Goal: Register for event/course

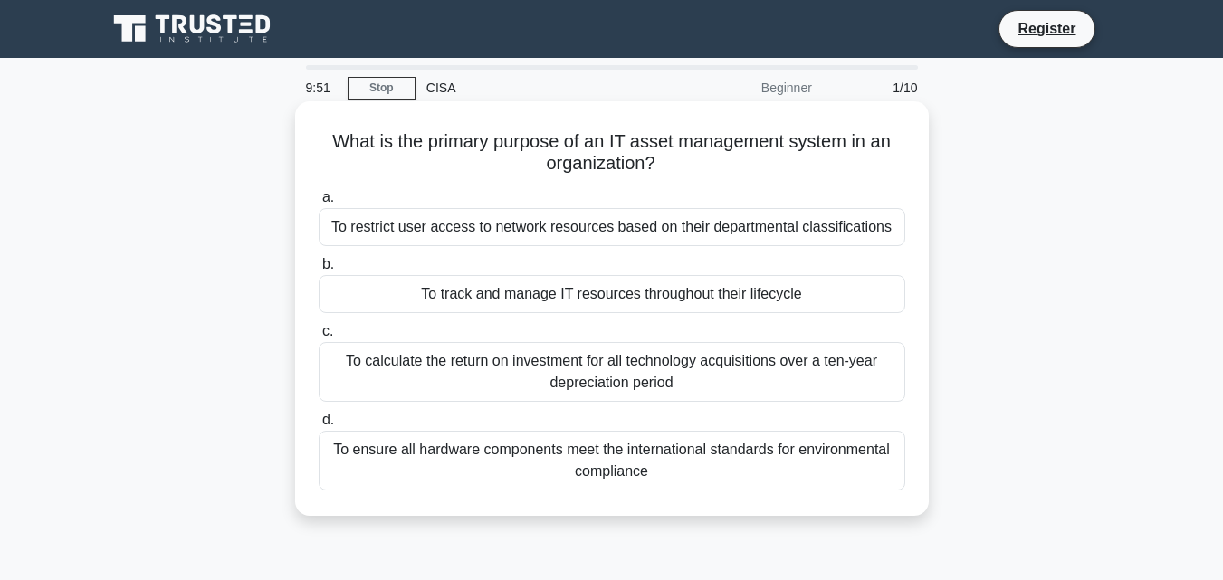
click at [593, 383] on div "To calculate the return on investment for all technology acquisitions over a te…" at bounding box center [612, 372] width 587 height 60
click at [319, 338] on input "c. To calculate the return on investment for all technology acquisitions over a…" at bounding box center [319, 332] width 0 height 12
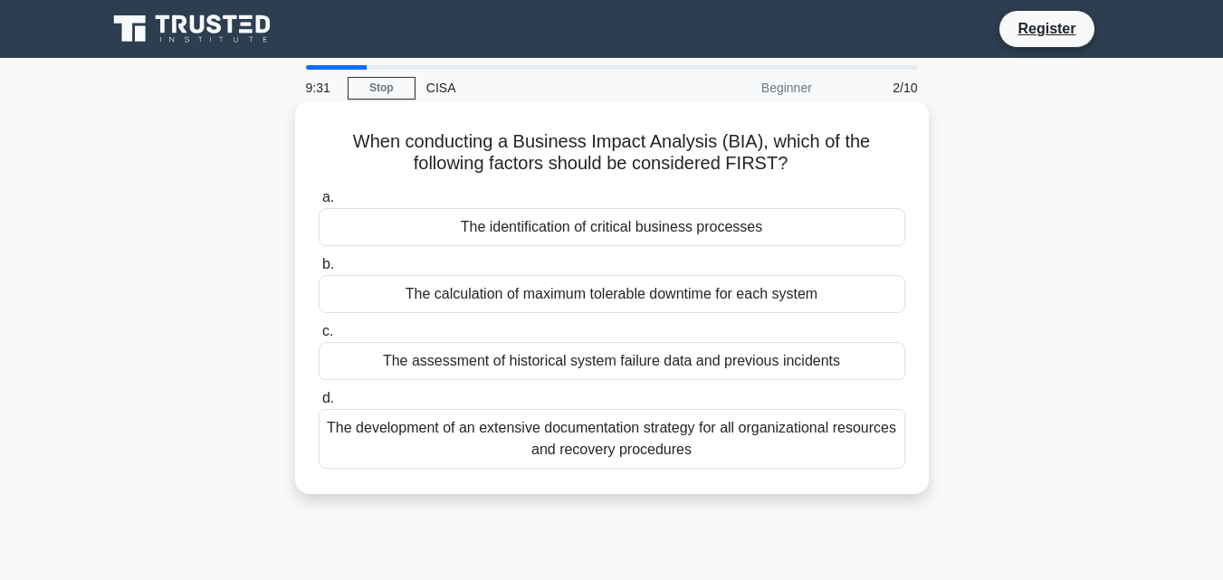
click at [630, 234] on div "The identification of critical business processes" at bounding box center [612, 227] width 587 height 38
click at [319, 204] on input "a. The identification of critical business processes" at bounding box center [319, 198] width 0 height 12
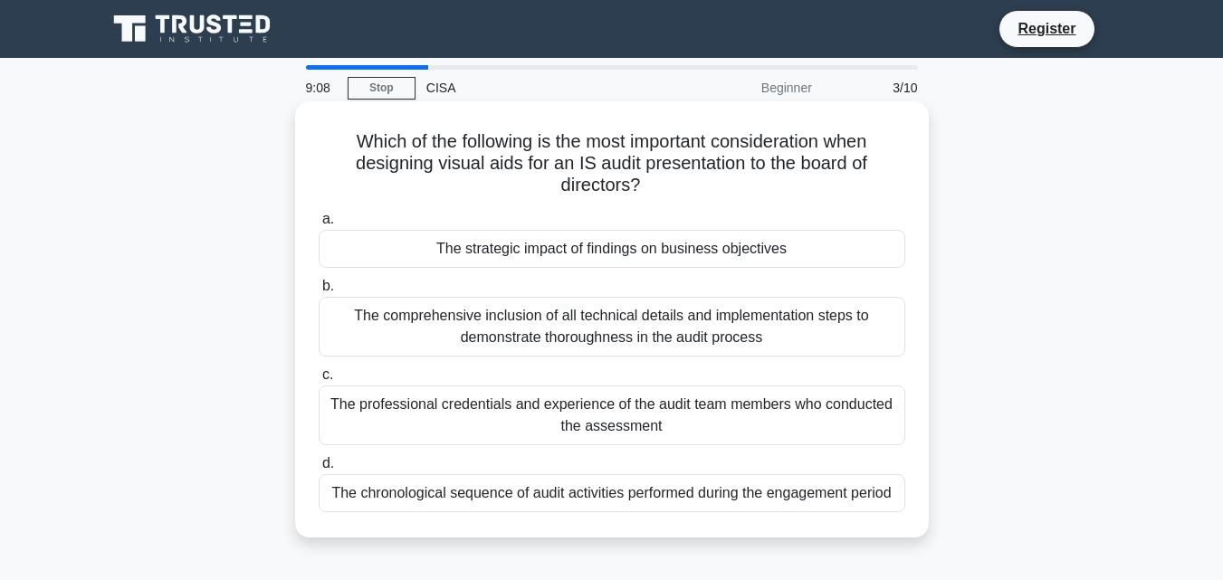
click at [607, 348] on div "The comprehensive inclusion of all technical details and implementation steps t…" at bounding box center [612, 327] width 587 height 60
click at [319, 292] on input "b. The comprehensive inclusion of all technical details and implementation step…" at bounding box center [319, 287] width 0 height 12
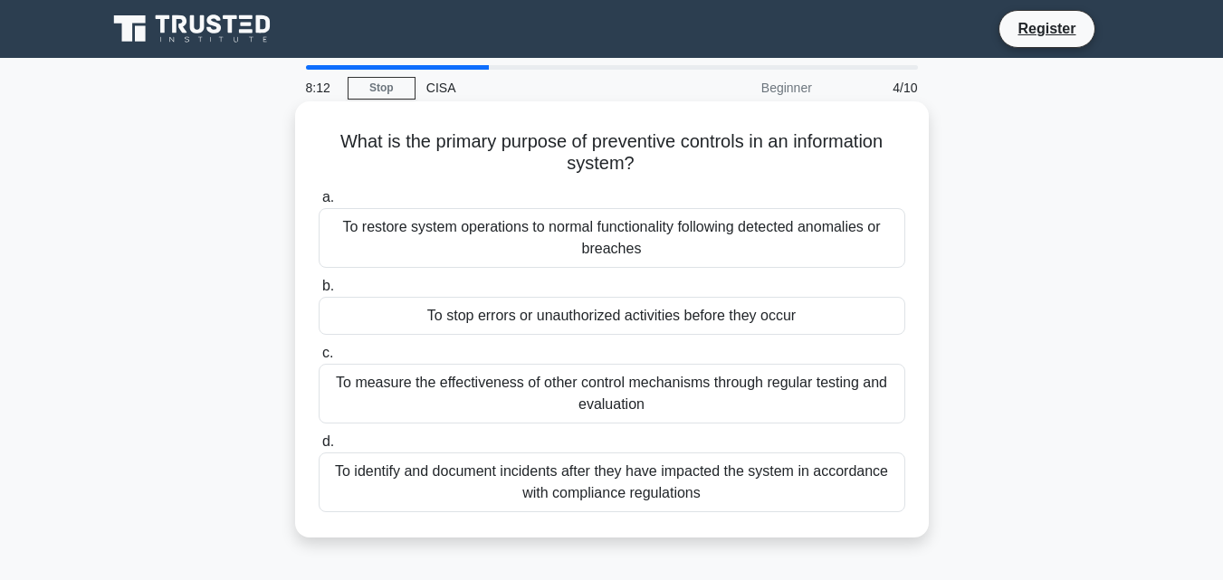
click at [514, 257] on div "To restore system operations to normal functionality following detected anomali…" at bounding box center [612, 238] width 587 height 60
click at [319, 204] on input "a. To restore system operations to normal functionality following detected anom…" at bounding box center [319, 198] width 0 height 12
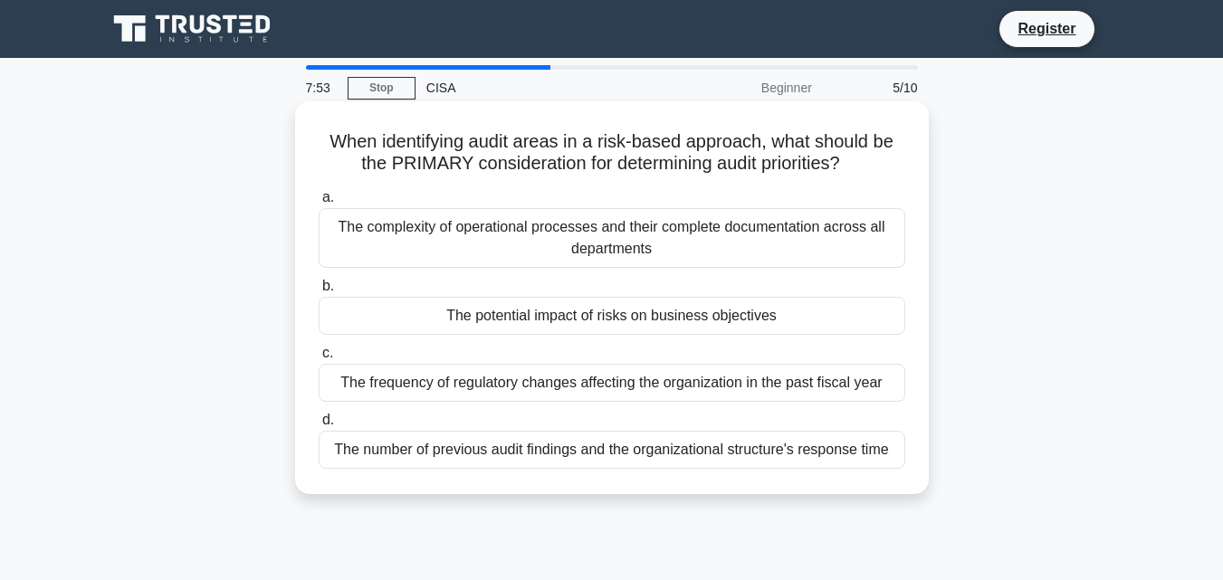
click at [773, 244] on div "The complexity of operational processes and their complete documentation across…" at bounding box center [612, 238] width 587 height 60
click at [319, 204] on input "a. The complexity of operational processes and their complete documentation acr…" at bounding box center [319, 198] width 0 height 12
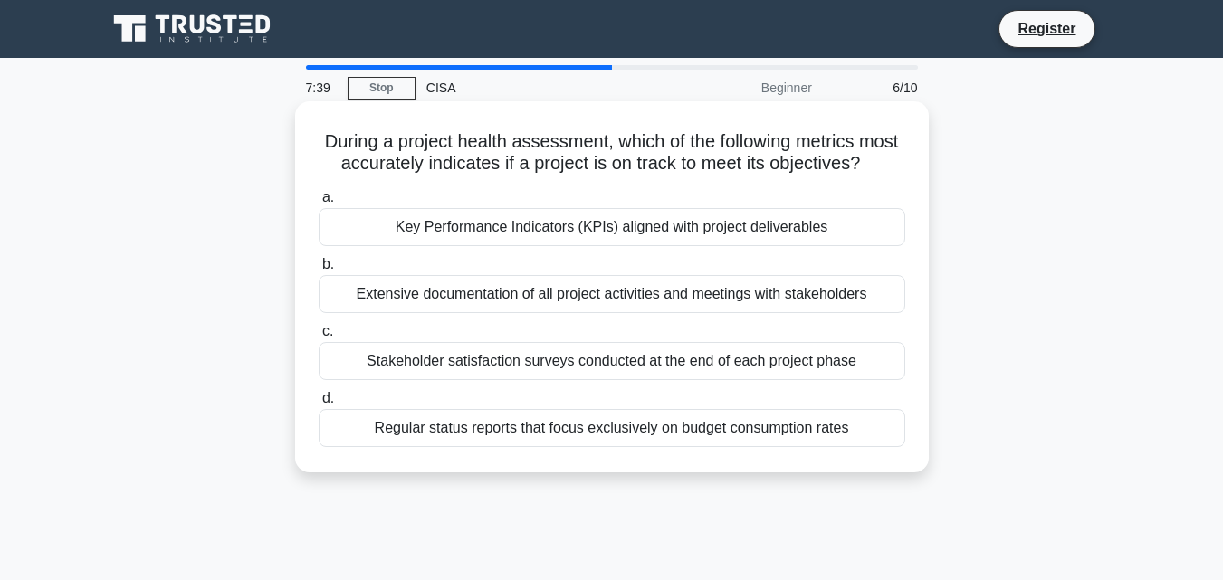
click at [499, 447] on div "Regular status reports that focus exclusively on budget consumption rates" at bounding box center [612, 428] width 587 height 38
click at [319, 405] on input "d. Regular status reports that focus exclusively on budget consumption rates" at bounding box center [319, 399] width 0 height 12
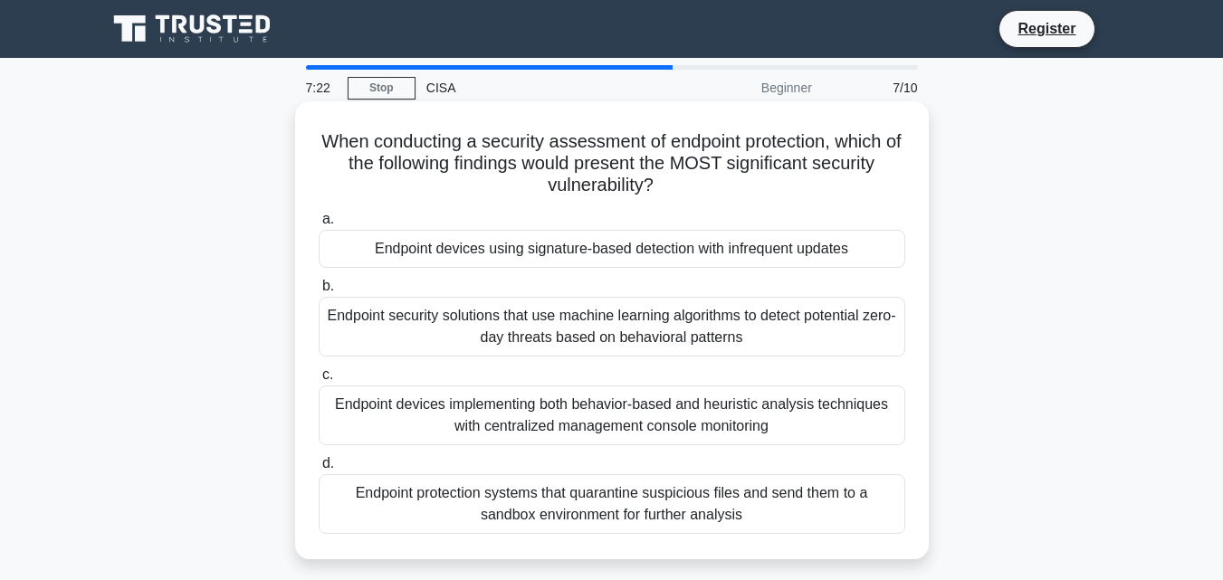
click at [583, 327] on div "Endpoint security solutions that use machine learning algorithms to detect pote…" at bounding box center [612, 327] width 587 height 60
click at [319, 292] on input "b. Endpoint security solutions that use machine learning algorithms to detect p…" at bounding box center [319, 287] width 0 height 12
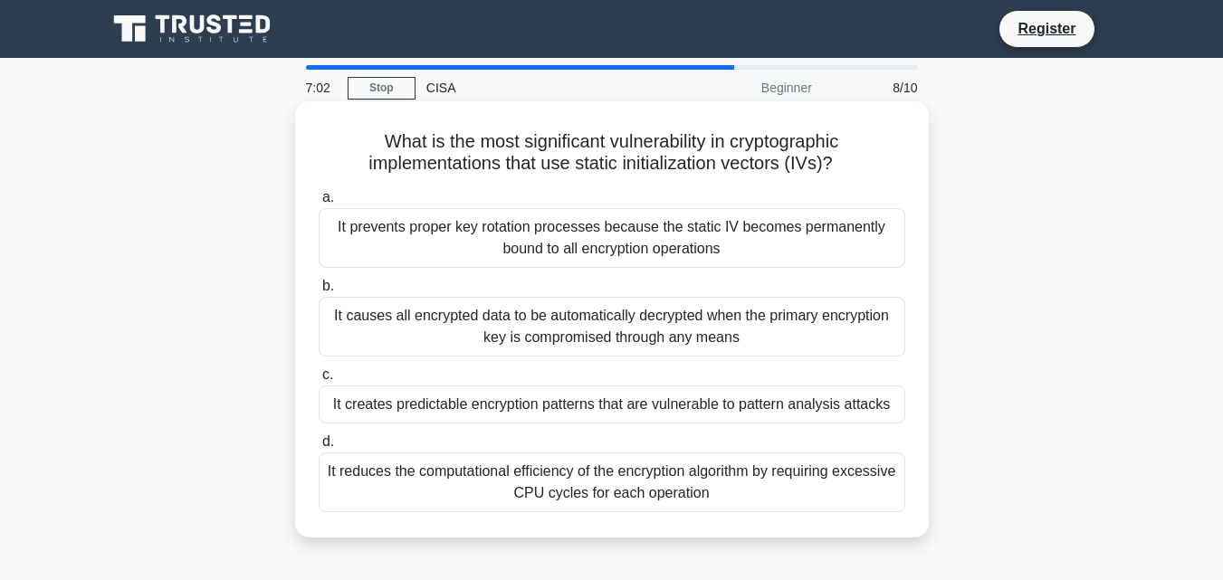
click at [670, 242] on div "It prevents proper key rotation processes because the static IV becomes permane…" at bounding box center [612, 238] width 587 height 60
click at [319, 204] on input "a. It prevents proper key rotation processes because the static IV becomes perm…" at bounding box center [319, 198] width 0 height 12
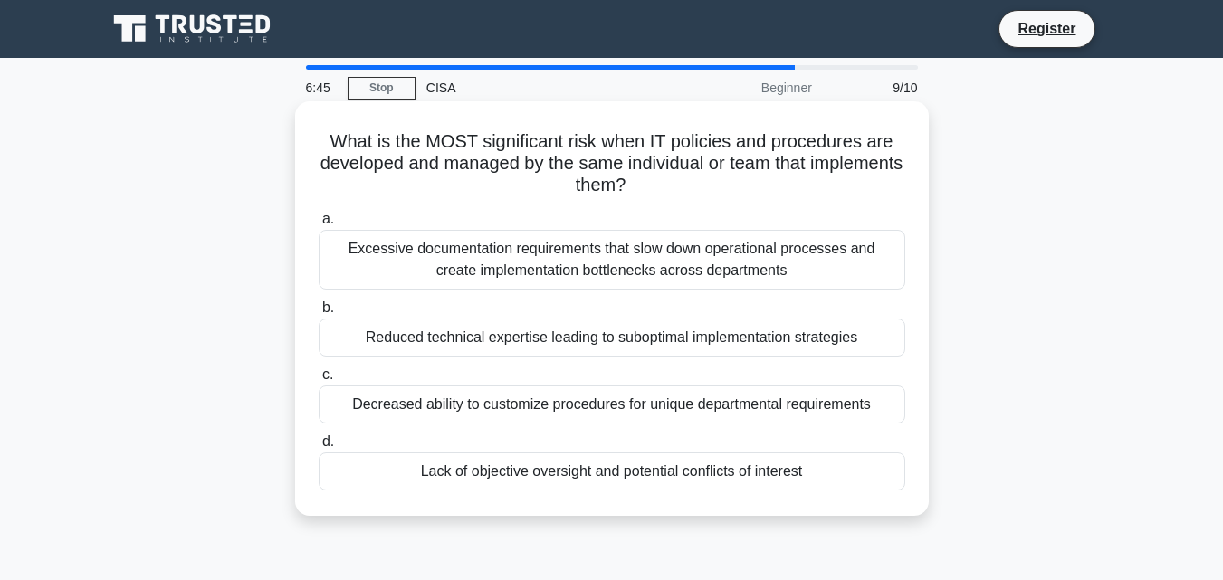
click at [462, 257] on div "Excessive documentation requirements that slow down operational processes and c…" at bounding box center [612, 260] width 587 height 60
click at [319, 225] on input "a. Excessive documentation requirements that slow down operational processes an…" at bounding box center [319, 220] width 0 height 12
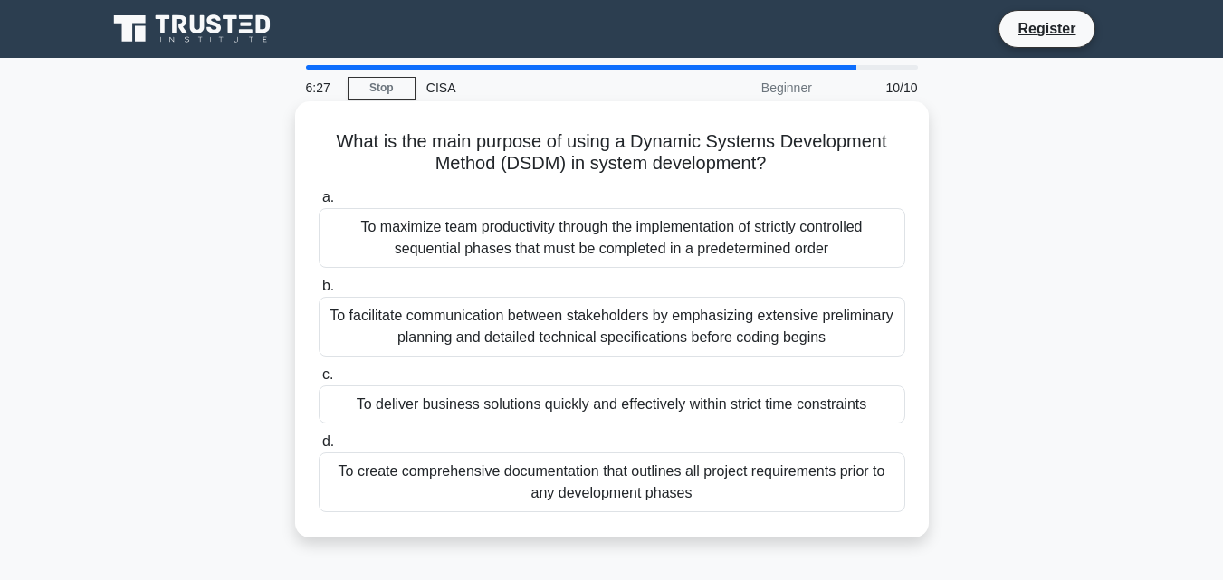
click at [473, 244] on div "To maximize team productivity through the implementation of strictly controlled…" at bounding box center [612, 238] width 587 height 60
click at [319, 204] on input "a. To maximize team productivity through the implementation of strictly control…" at bounding box center [319, 198] width 0 height 12
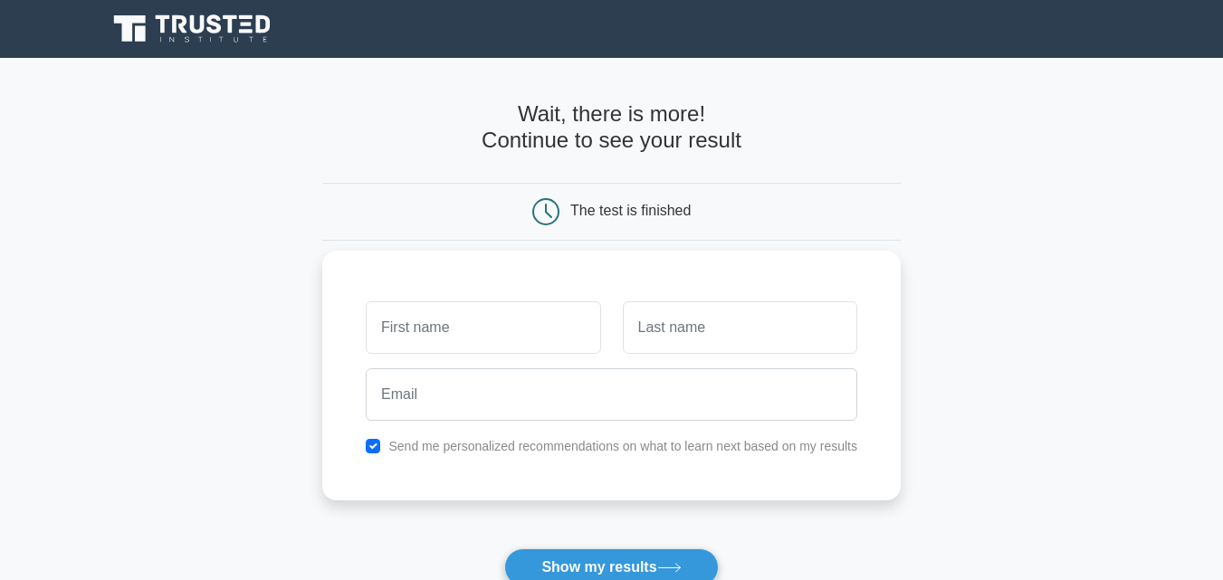
click at [538, 313] on input "text" at bounding box center [483, 328] width 235 height 53
type input "ABDUL-RAHMAN"
click at [696, 334] on input "text" at bounding box center [740, 328] width 235 height 53
type input "ANTHONY"
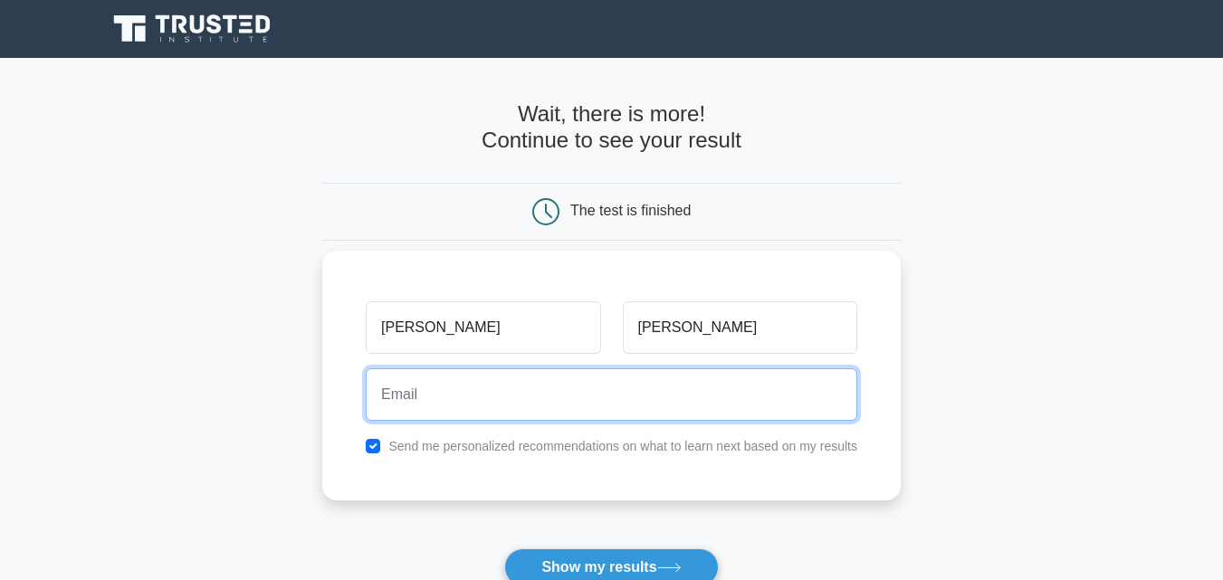
click at [633, 406] on input "email" at bounding box center [612, 395] width 492 height 53
type input "abdurranthony@gmail.com"
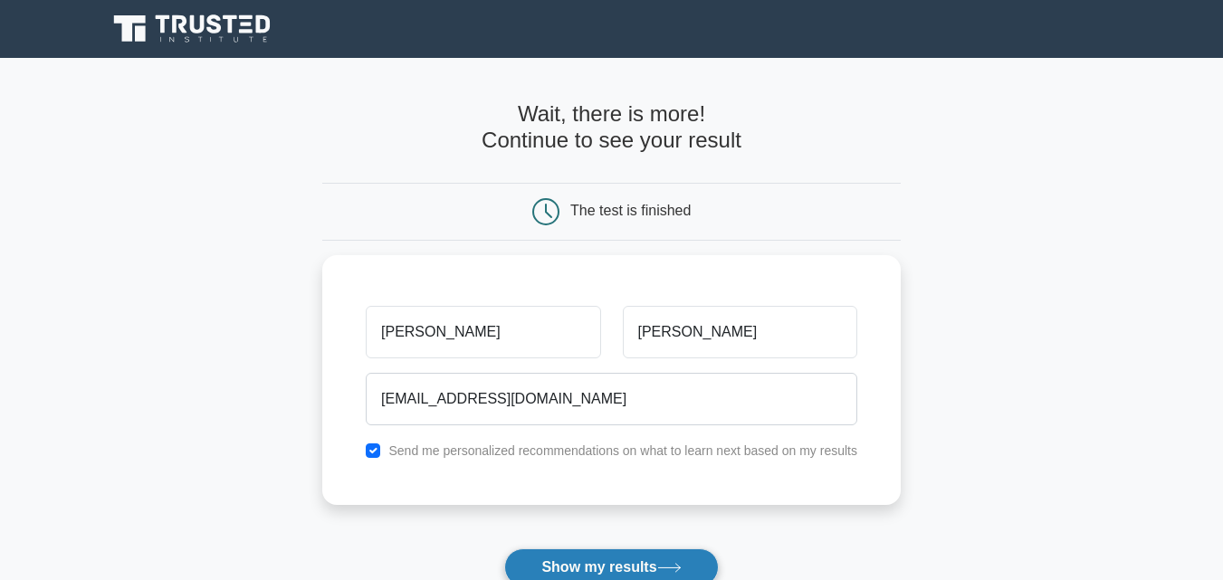
click at [681, 572] on icon at bounding box center [669, 568] width 24 height 10
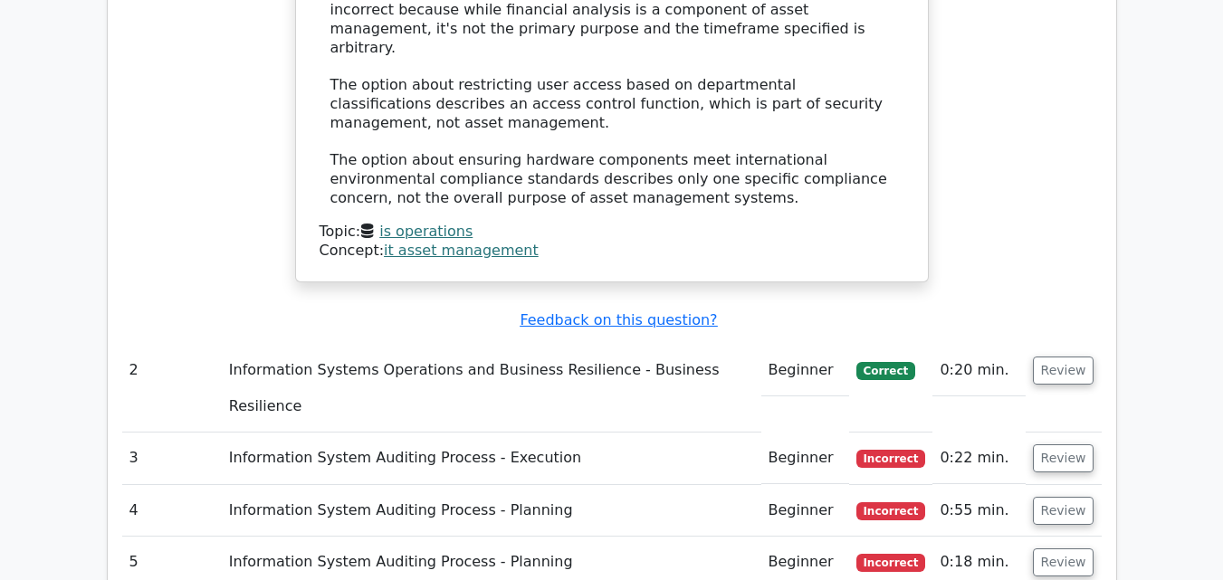
scroll to position [2276, 0]
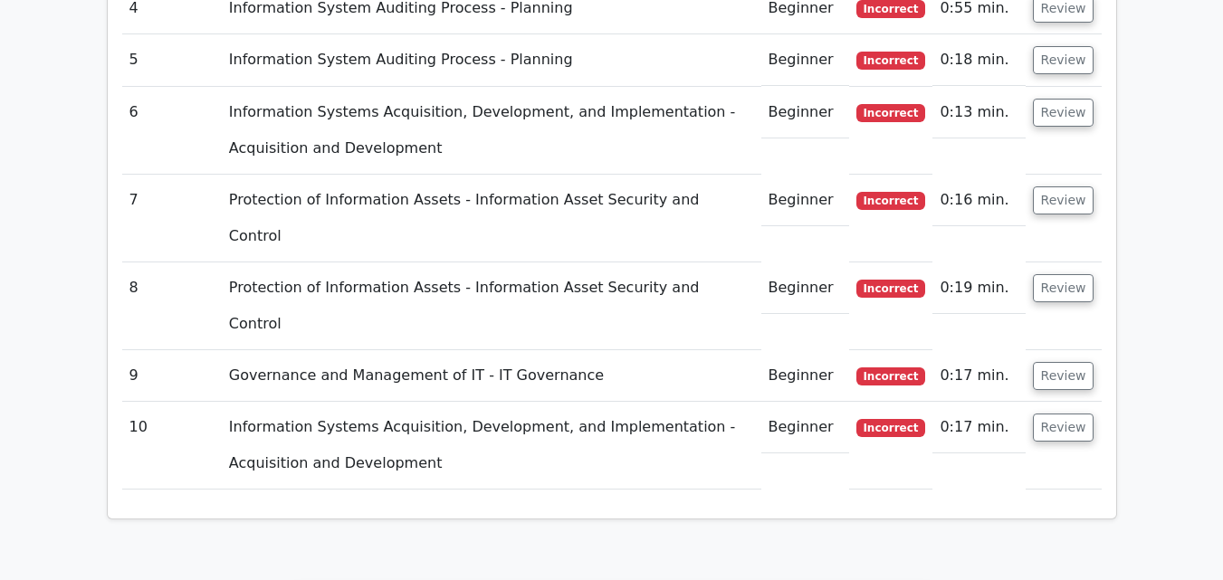
scroll to position [3290, 0]
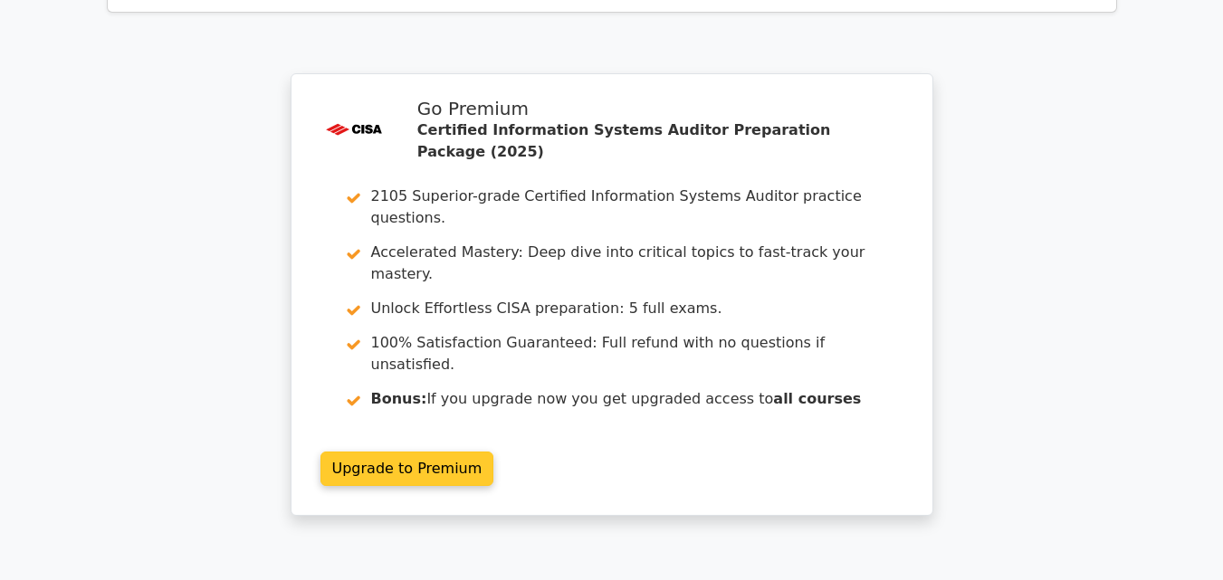
click at [424, 452] on link "Upgrade to Premium" at bounding box center [408, 469] width 174 height 34
click at [443, 452] on link "Upgrade to Premium" at bounding box center [408, 469] width 174 height 34
